Goal: Information Seeking & Learning: Learn about a topic

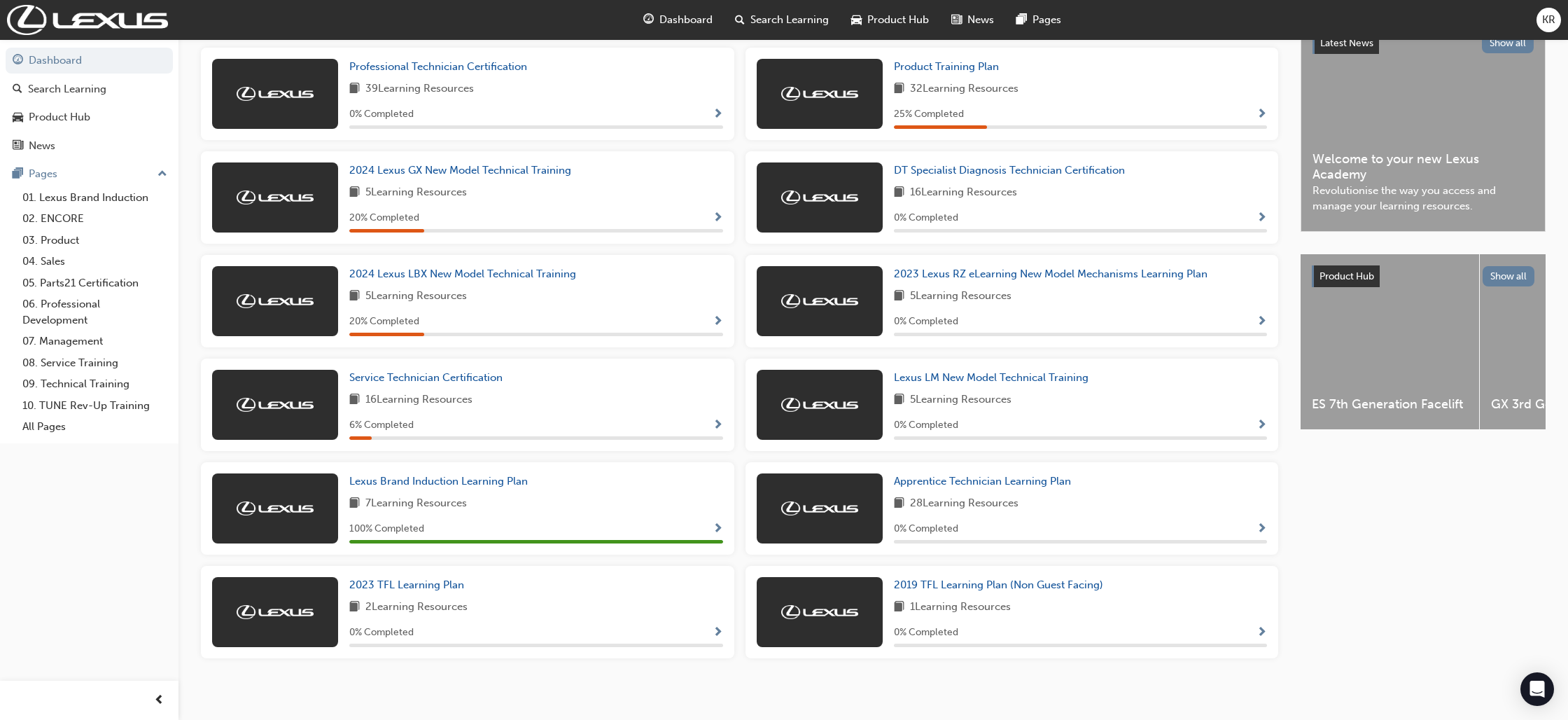
scroll to position [316, 0]
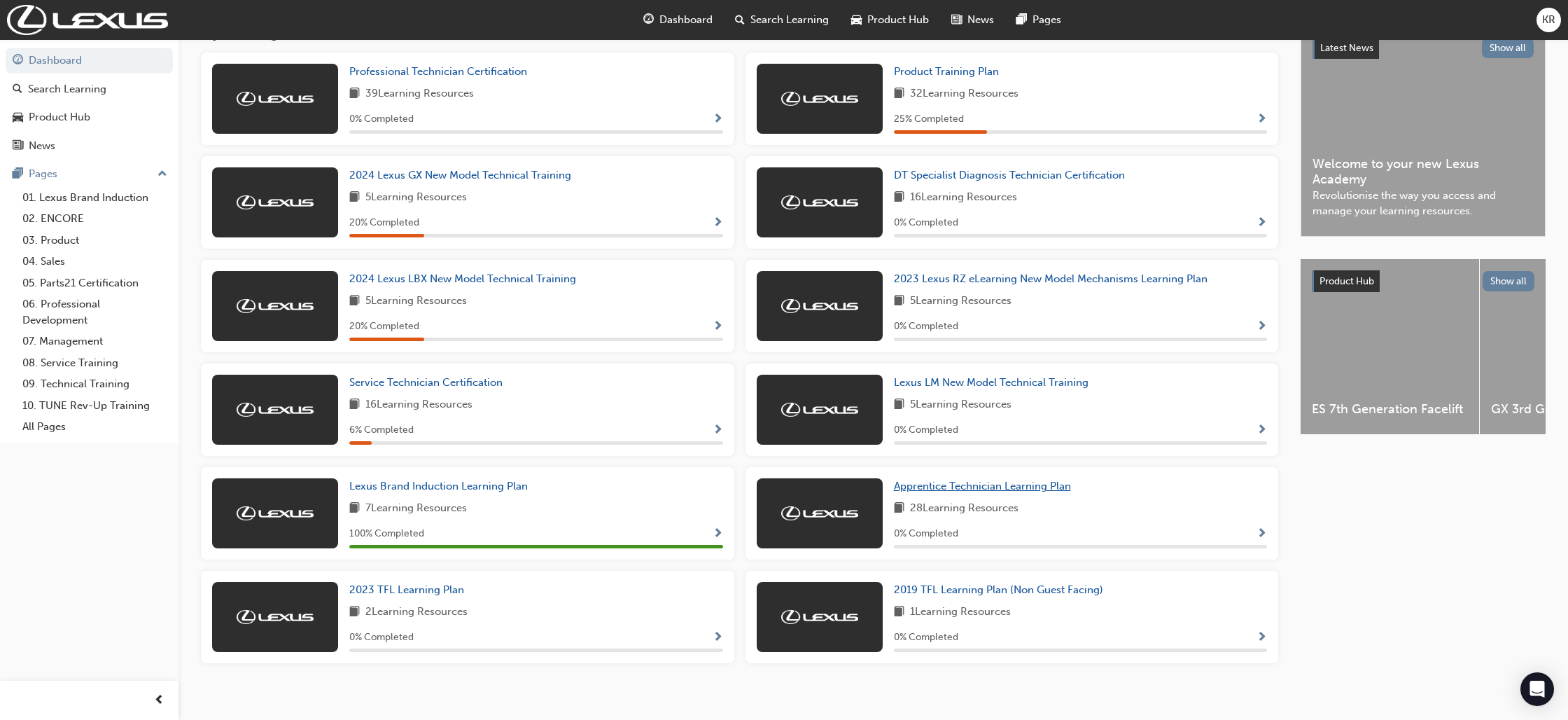
click at [1019, 492] on span "Apprentice Technician Learning Plan" at bounding box center [982, 486] width 177 height 13
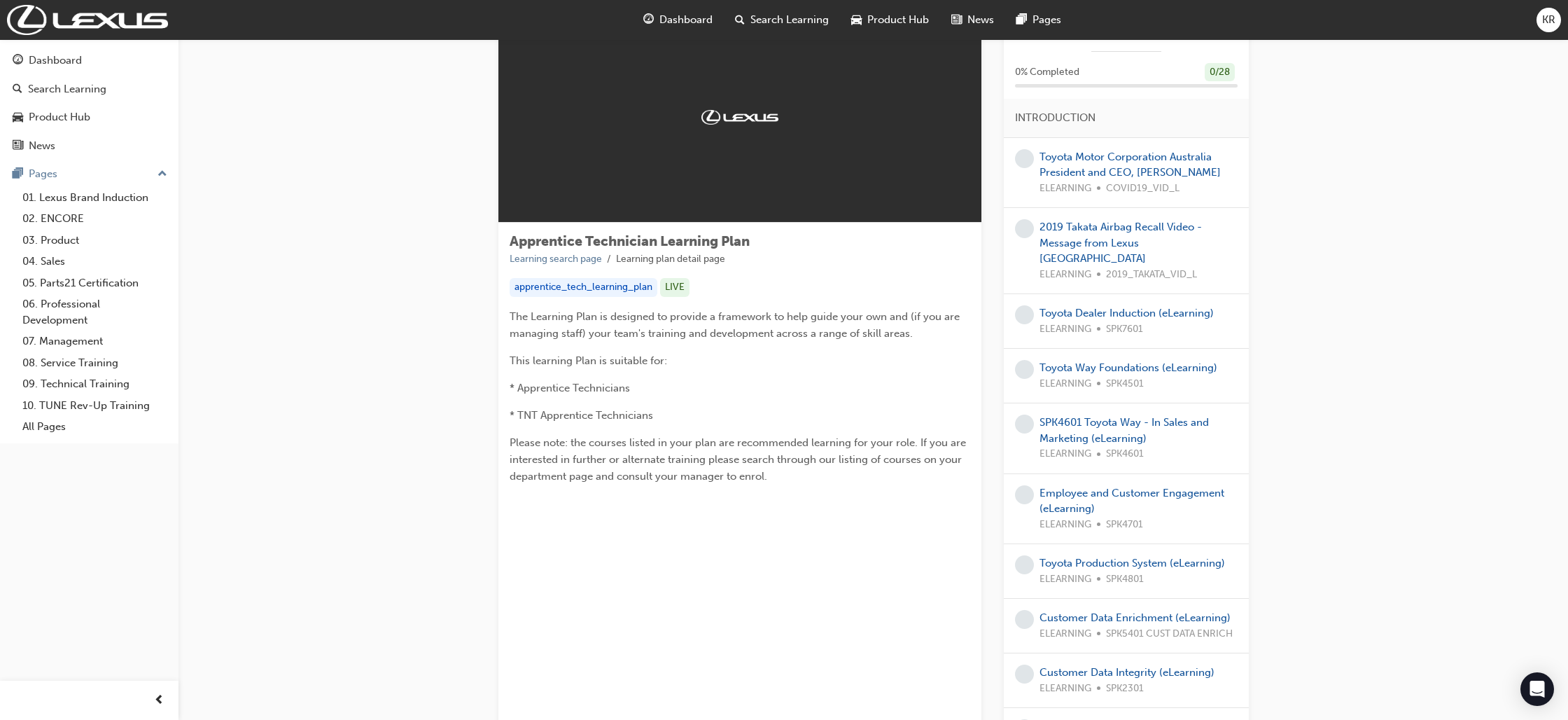
scroll to position [59, 0]
click at [1060, 164] on link "Toyota Motor Corporation Australia President and CEO, [PERSON_NAME]" at bounding box center [1130, 167] width 181 height 29
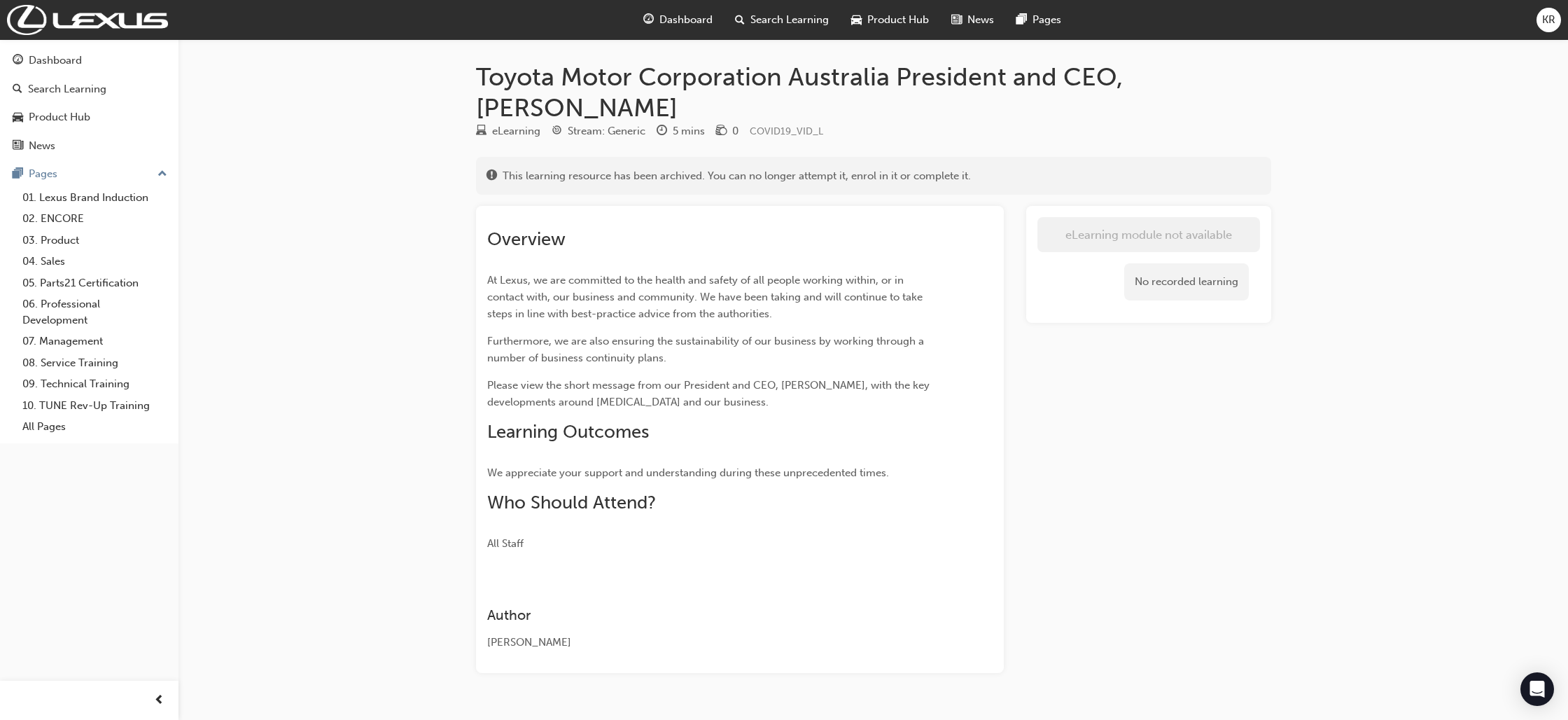
scroll to position [33, 0]
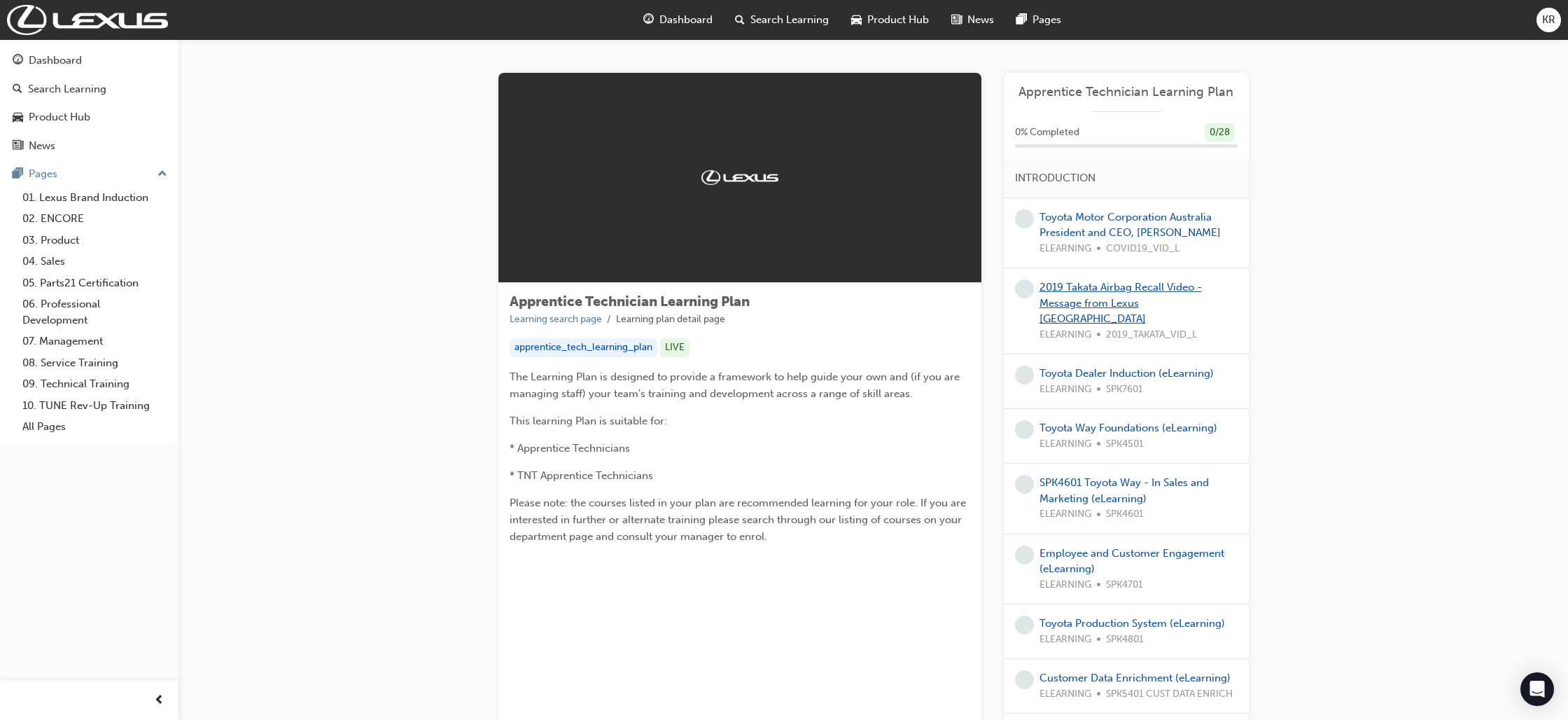
click at [1087, 307] on link "2019 Takata Airbag Recall Video - Message from Lexus [GEOGRAPHIC_DATA]" at bounding box center [1121, 302] width 163 height 44
click at [79, 224] on link "02. ENCORE" at bounding box center [95, 218] width 156 height 22
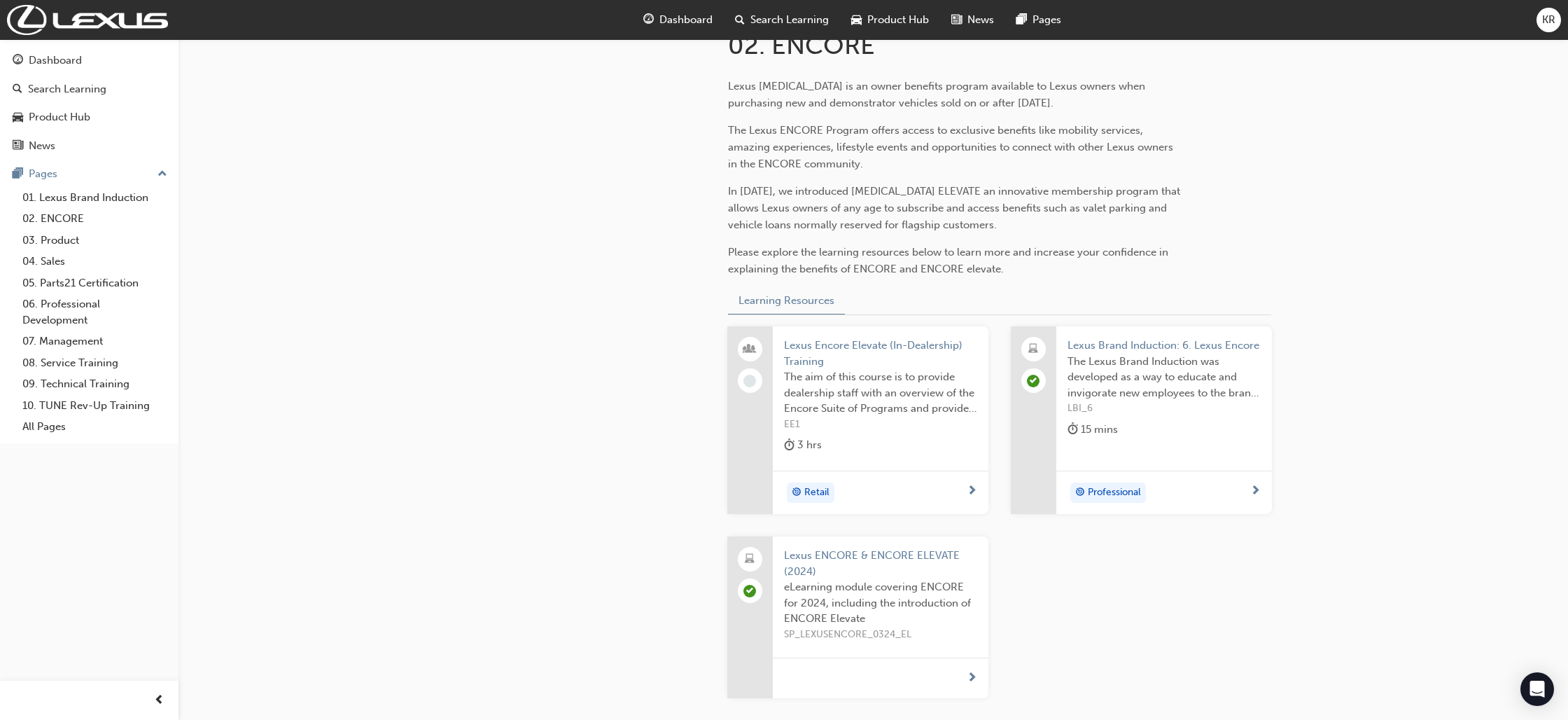
scroll to position [323, 0]
click at [71, 241] on link "03. Product" at bounding box center [95, 240] width 156 height 22
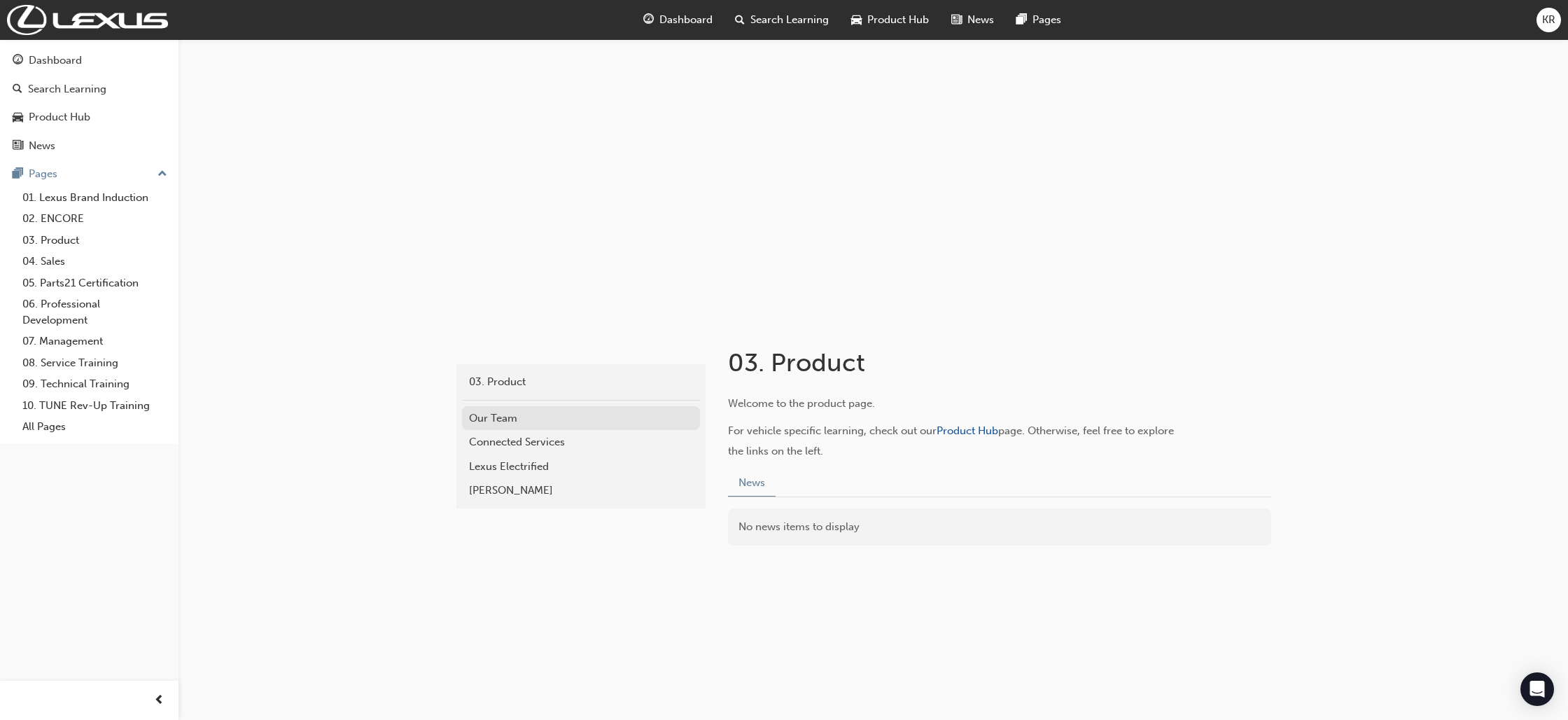
click at [513, 414] on div "Our Team" at bounding box center [581, 418] width 224 height 16
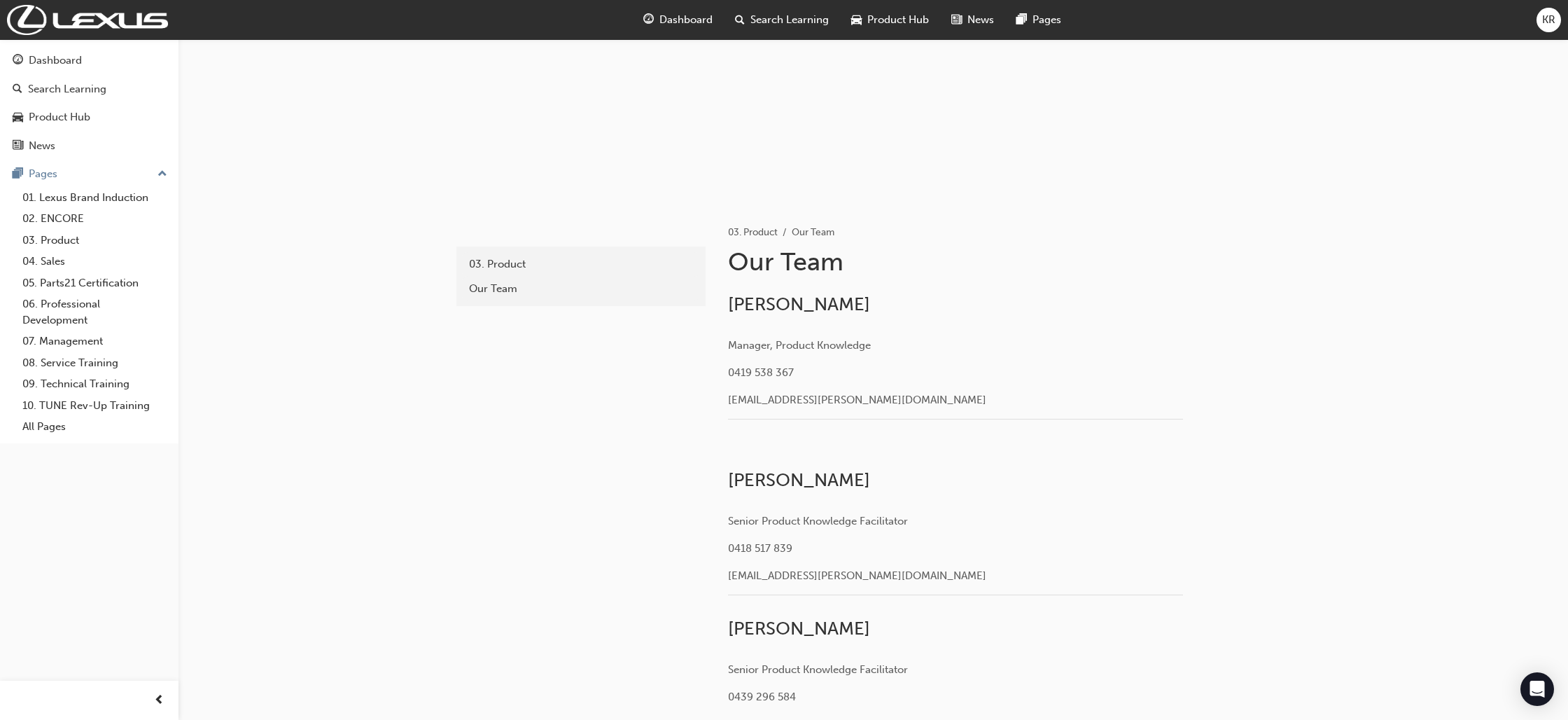
scroll to position [115, 0]
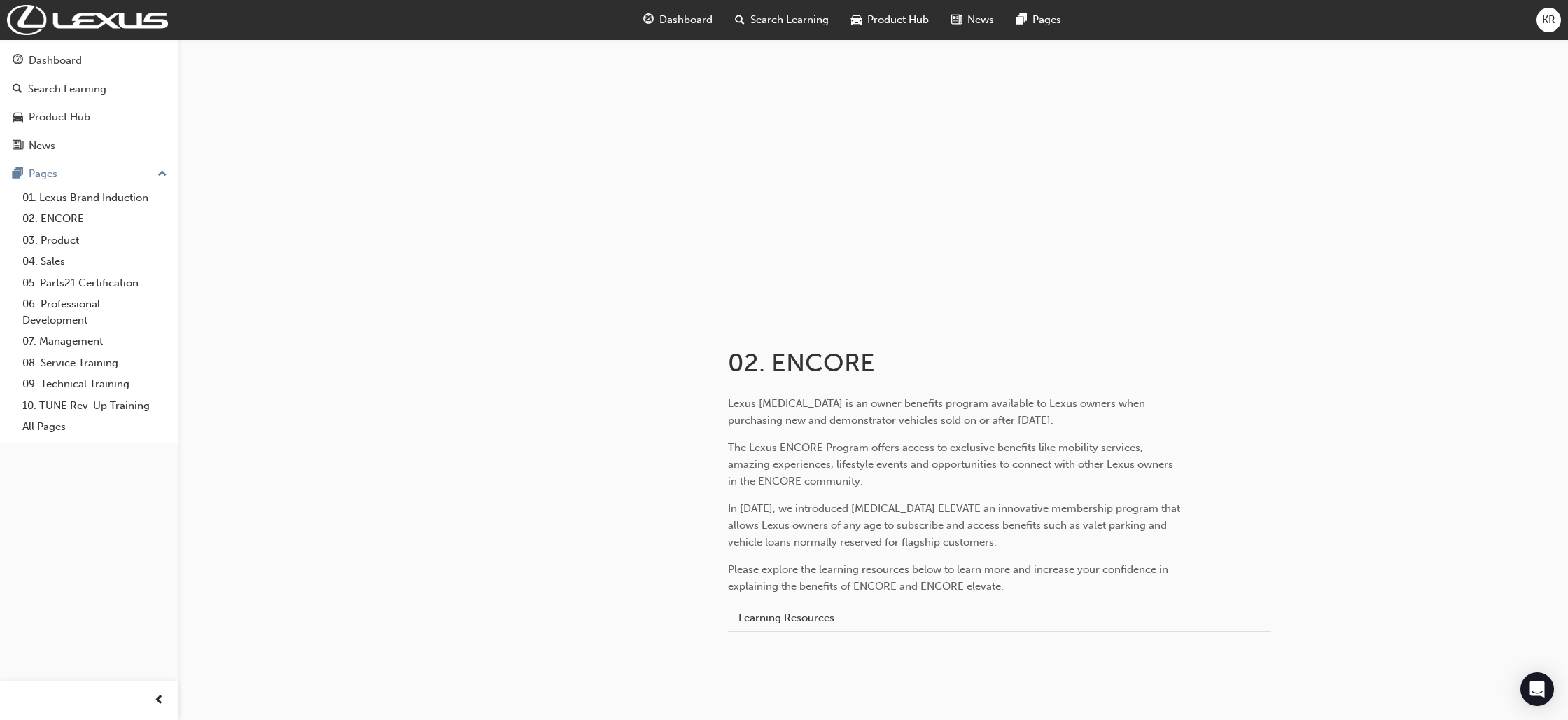
scroll to position [36, 0]
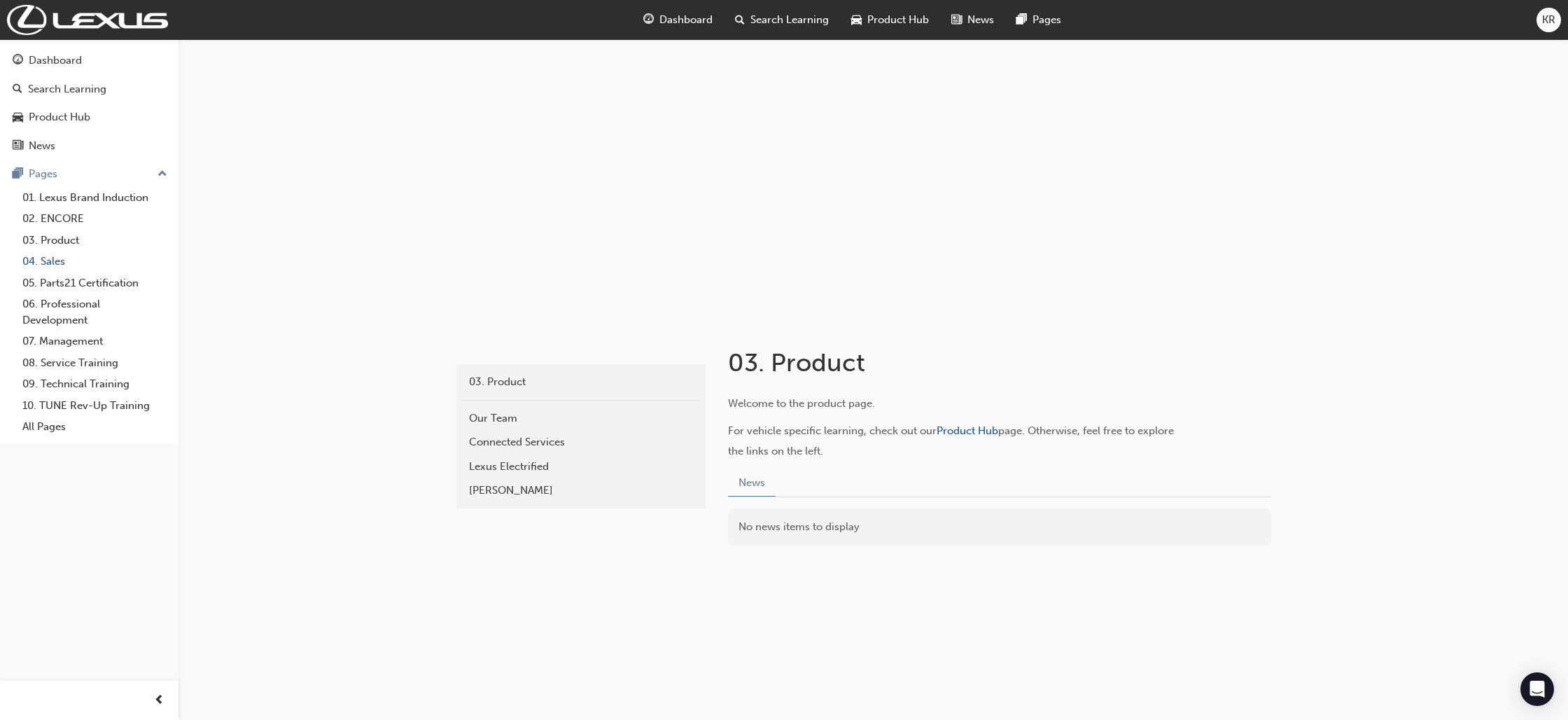
click at [58, 257] on link "04. Sales" at bounding box center [95, 261] width 156 height 22
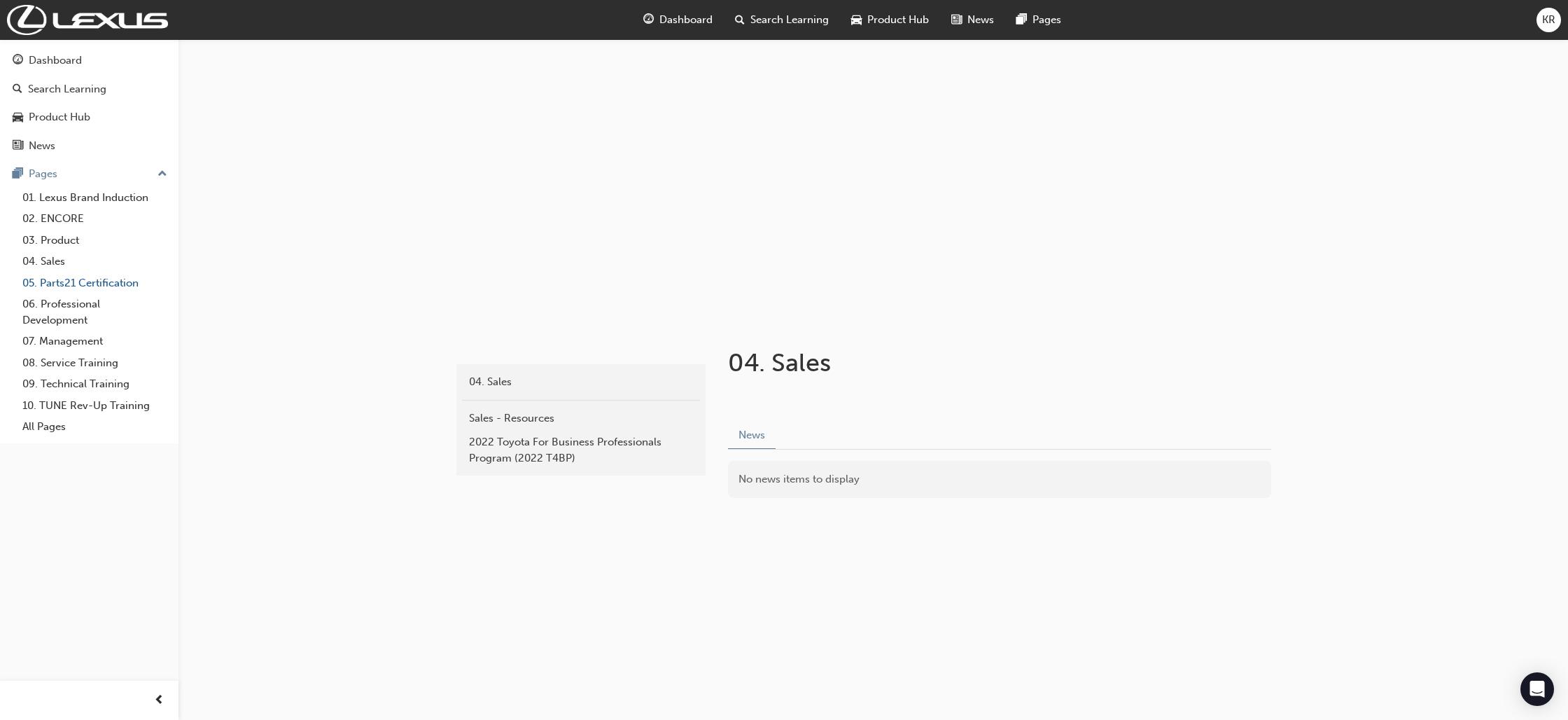
click at [71, 286] on link "05. Parts21 Certification" at bounding box center [95, 283] width 156 height 22
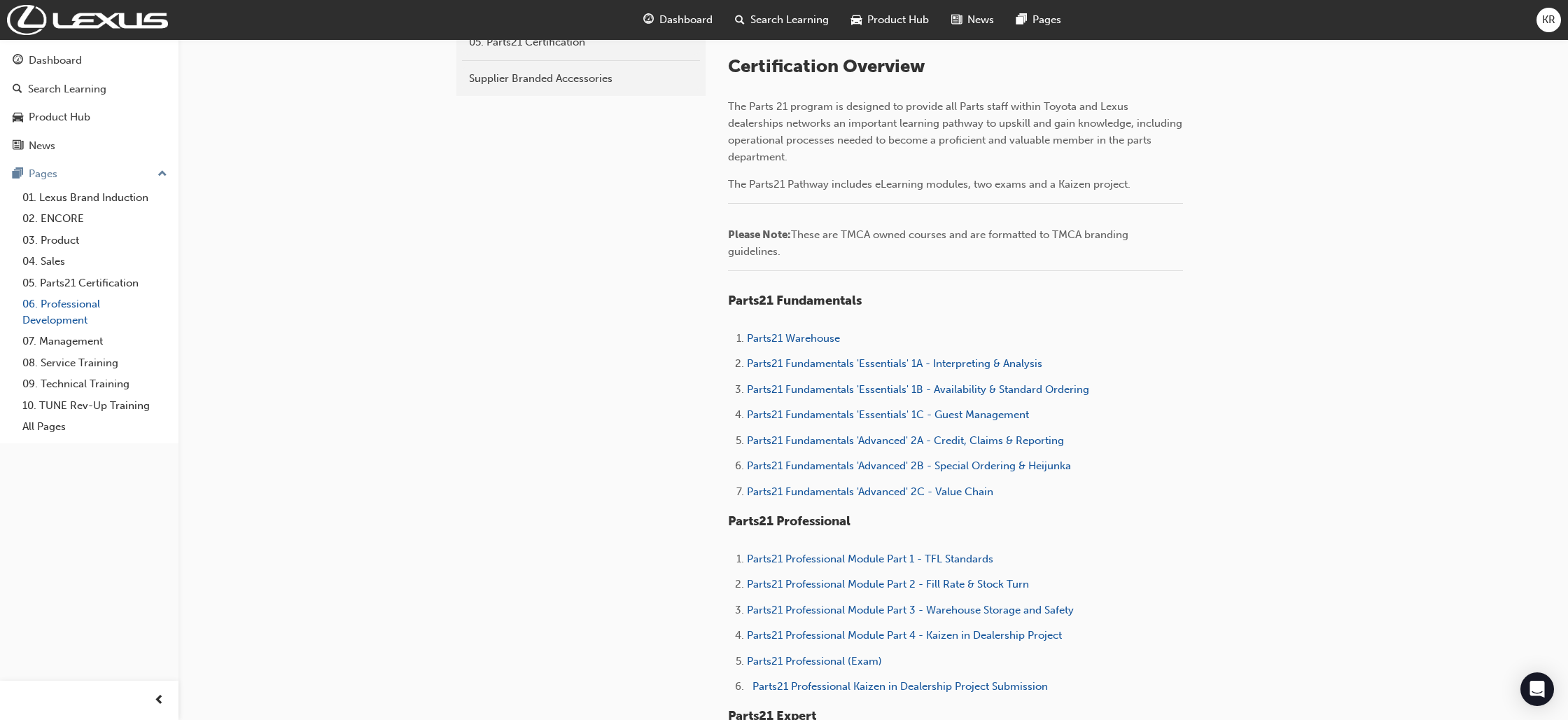
scroll to position [344, 0]
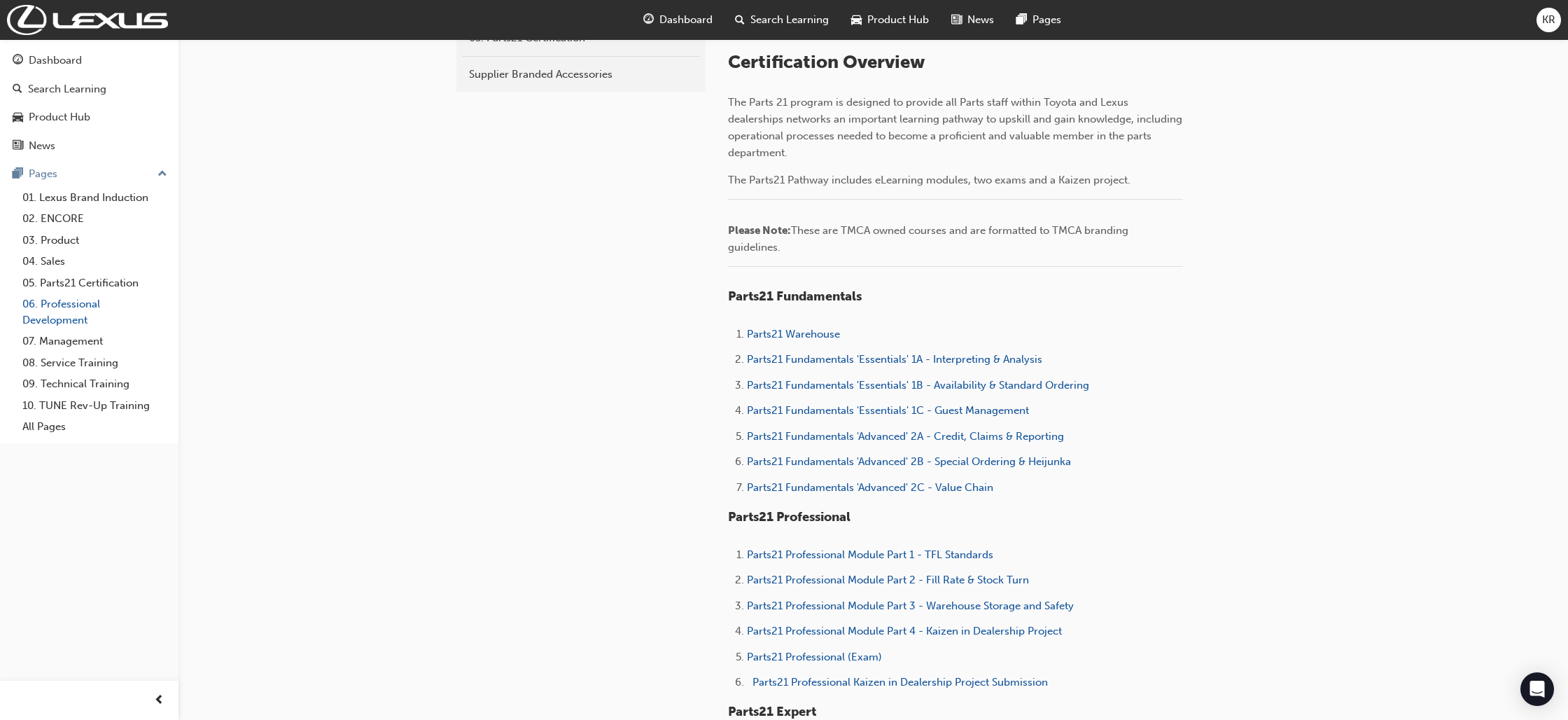
click at [60, 301] on link "06. Professional Development" at bounding box center [95, 312] width 156 height 37
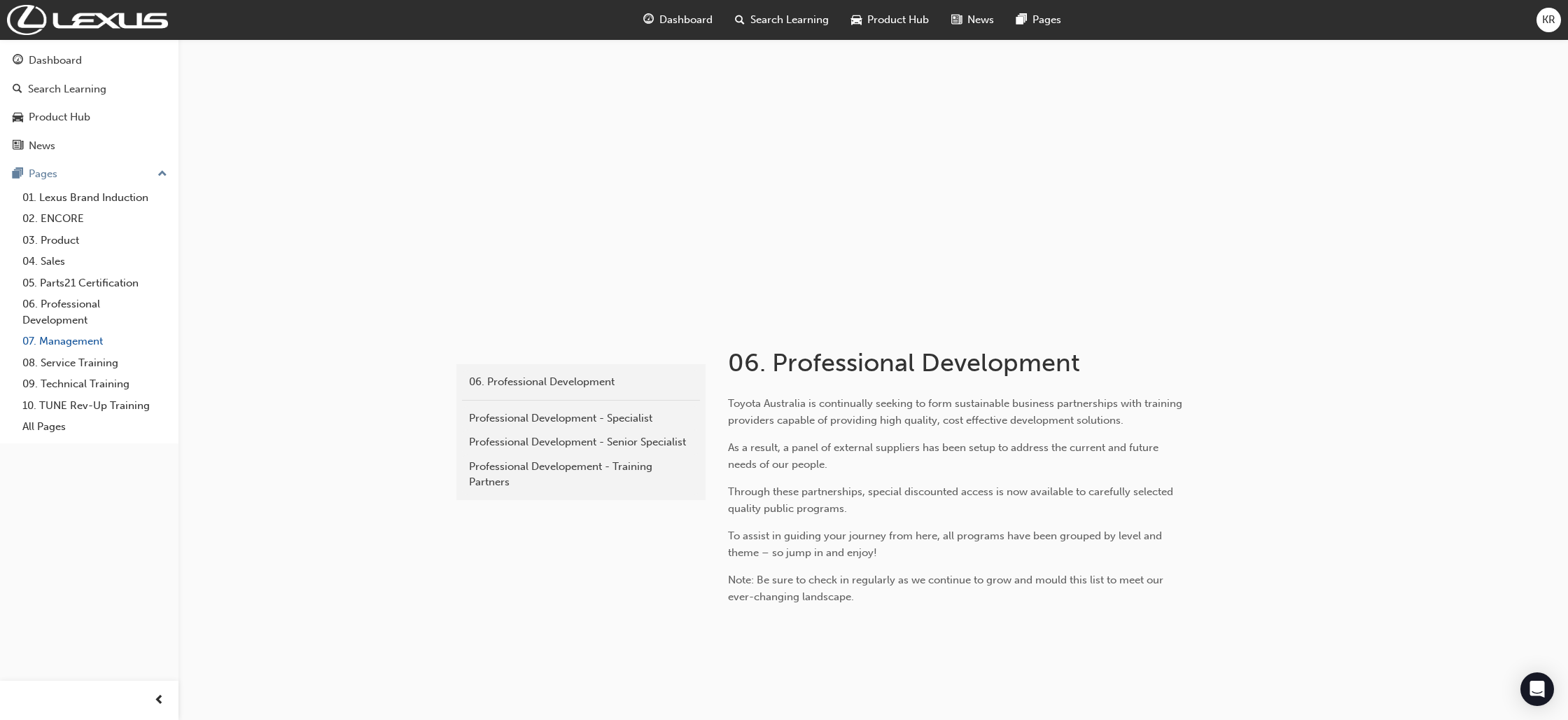
click at [58, 335] on link "07. Management" at bounding box center [95, 341] width 156 height 22
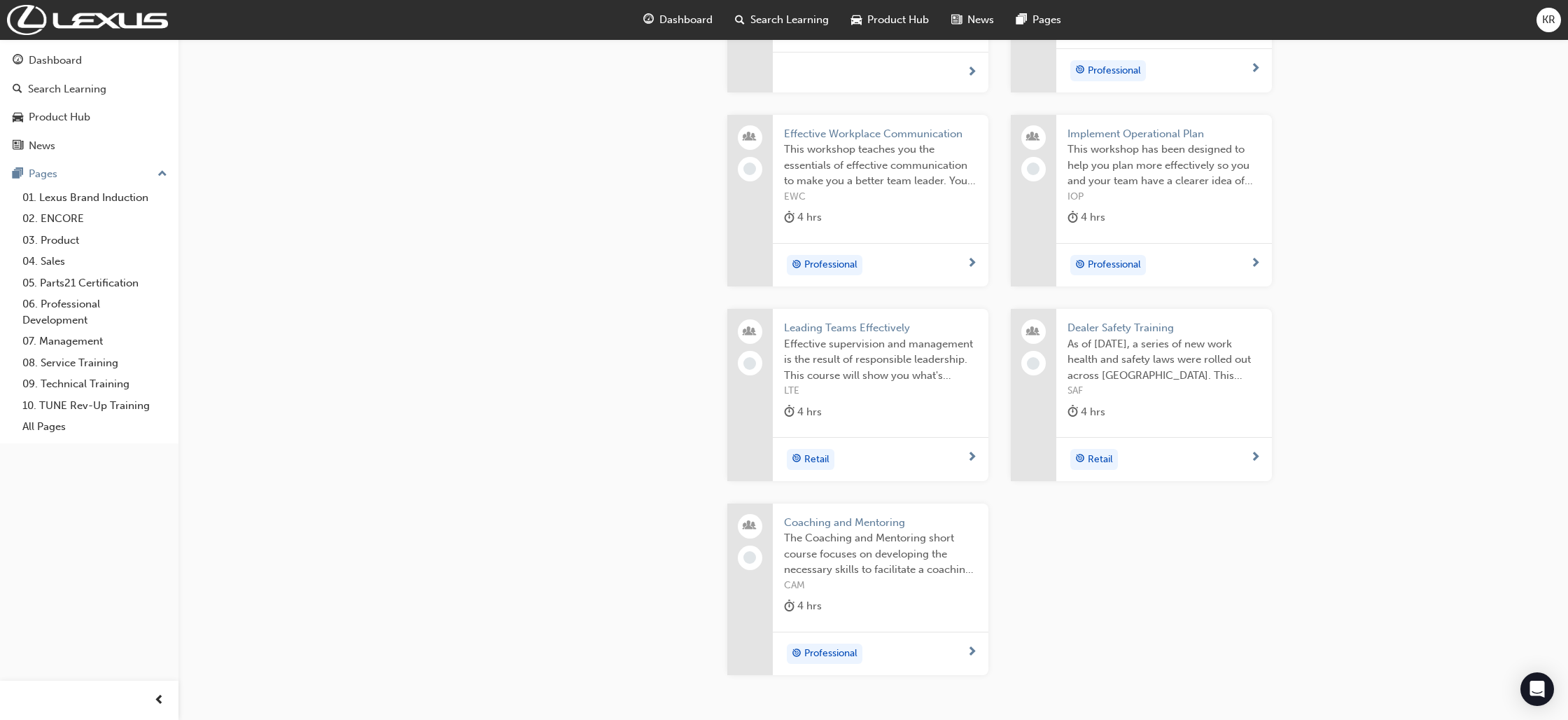
scroll to position [261, 0]
click at [72, 367] on link "08. Service Training" at bounding box center [95, 363] width 156 height 22
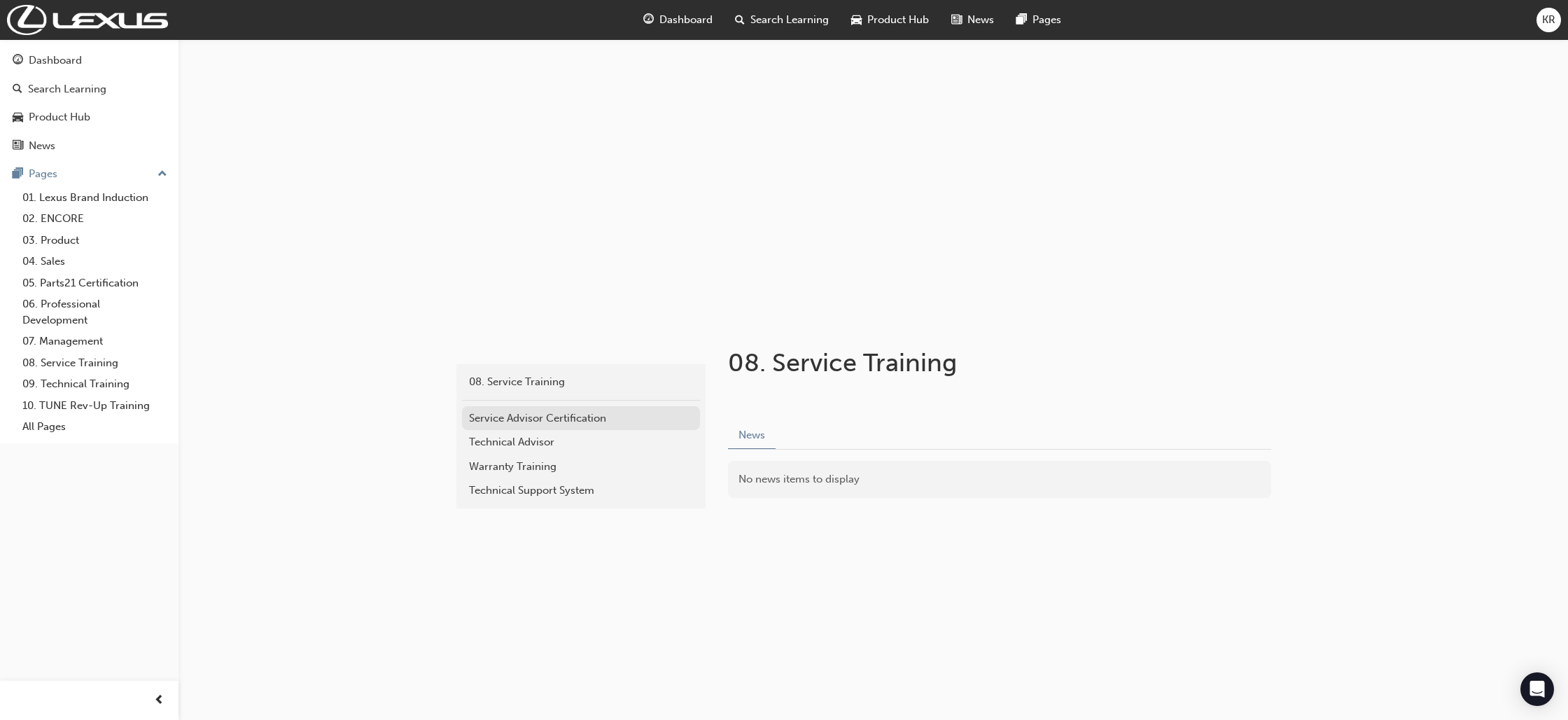
click at [516, 428] on link "Service Advisor Certification" at bounding box center [581, 418] width 238 height 24
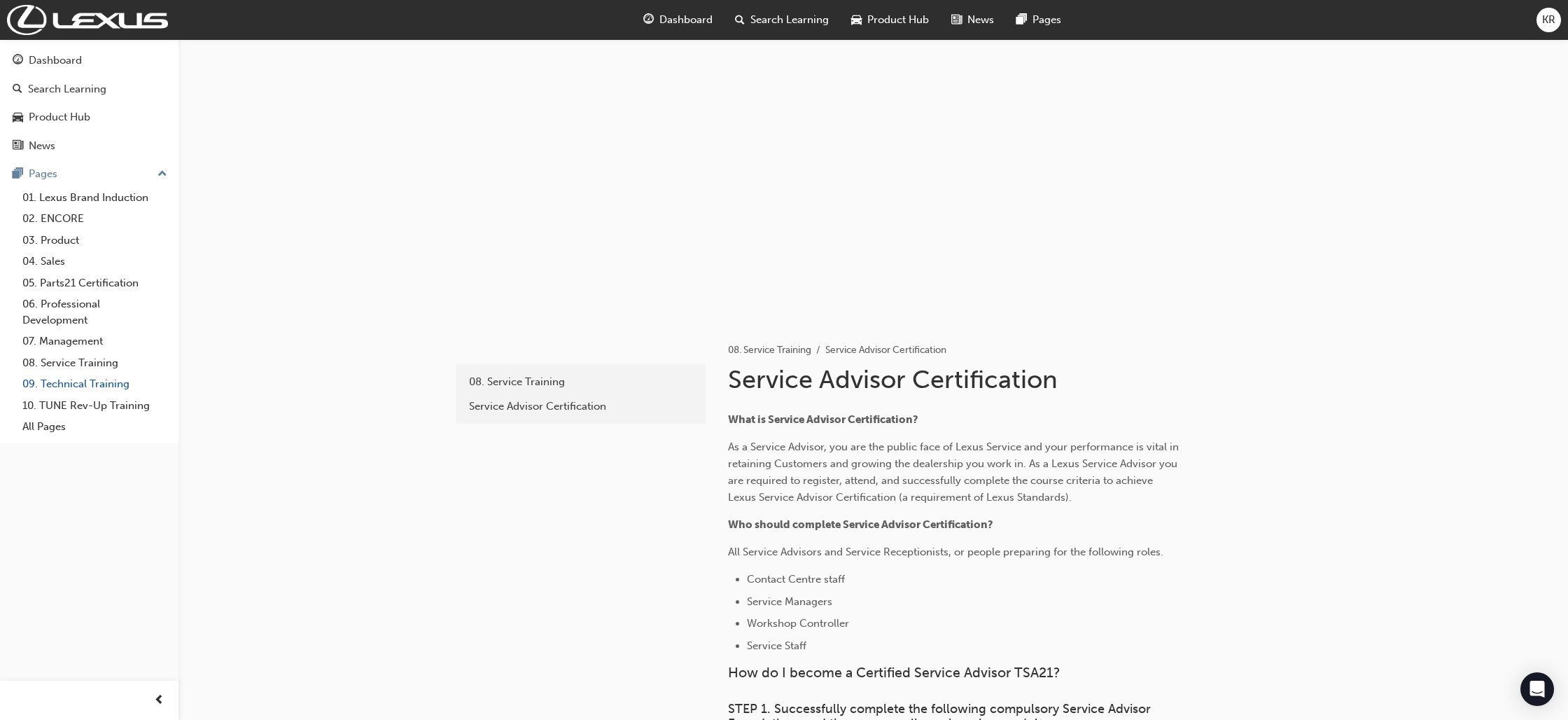
click at [68, 382] on link "09. Technical Training" at bounding box center [95, 384] width 156 height 22
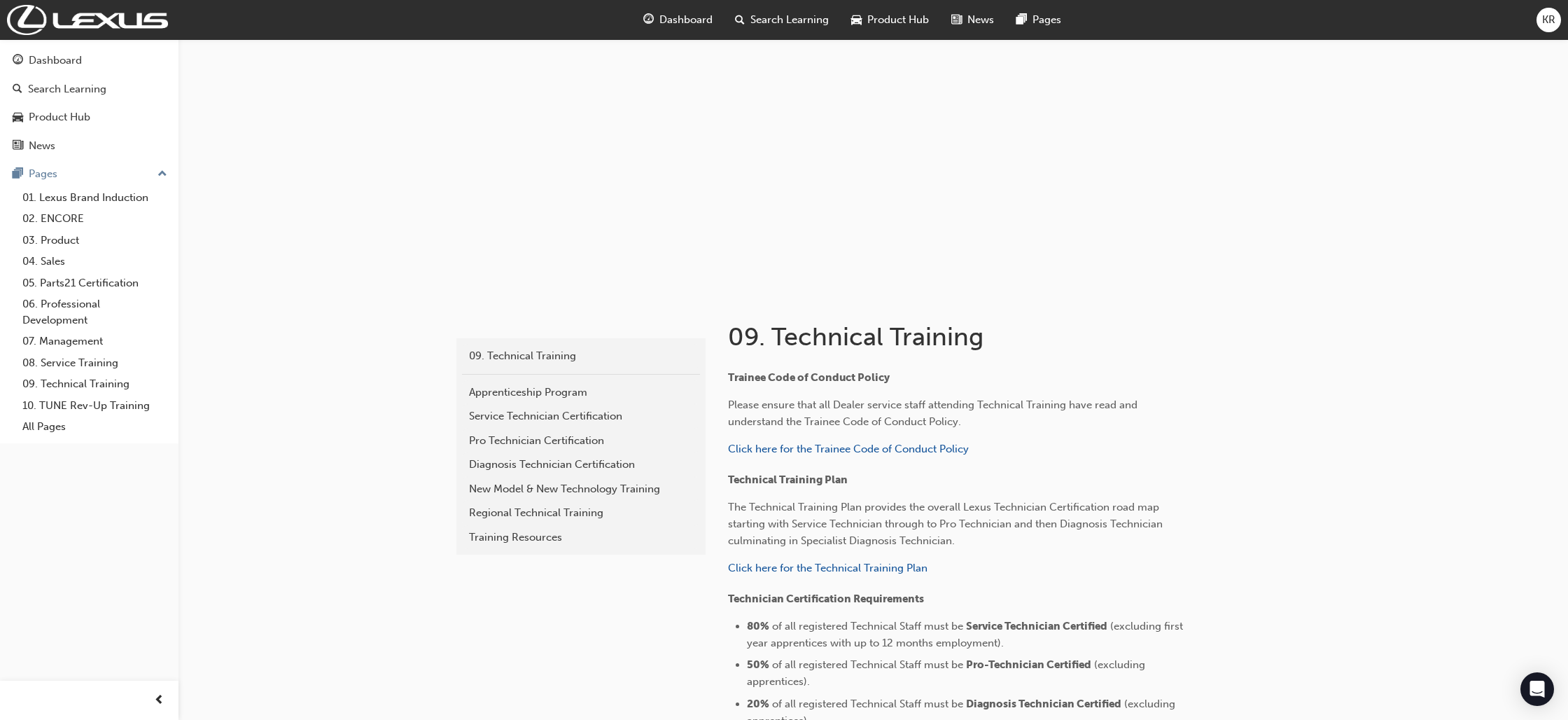
scroll to position [29, 0]
click at [82, 402] on link "10. TUNE Rev-Up Training" at bounding box center [95, 405] width 156 height 22
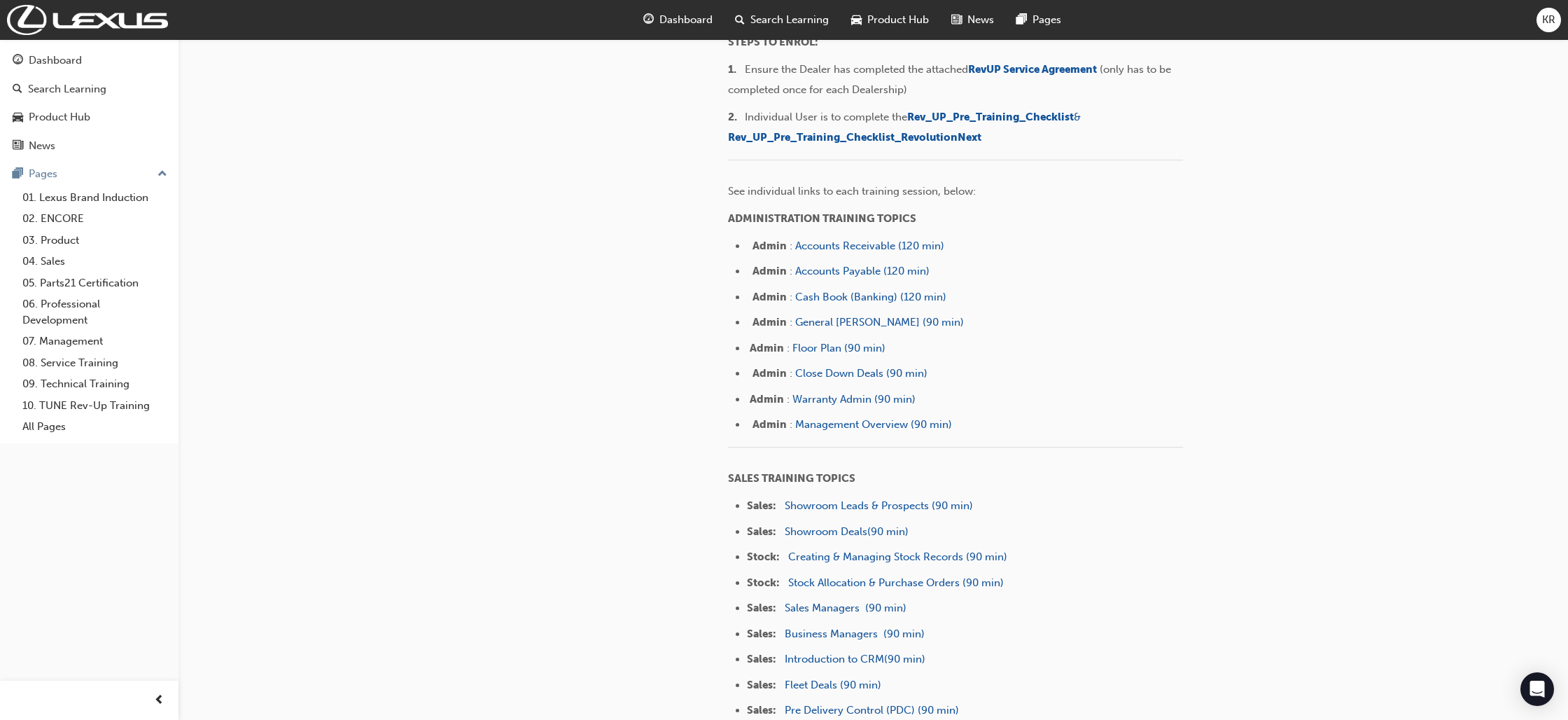
scroll to position [343, 0]
